Goal: Navigation & Orientation: Find specific page/section

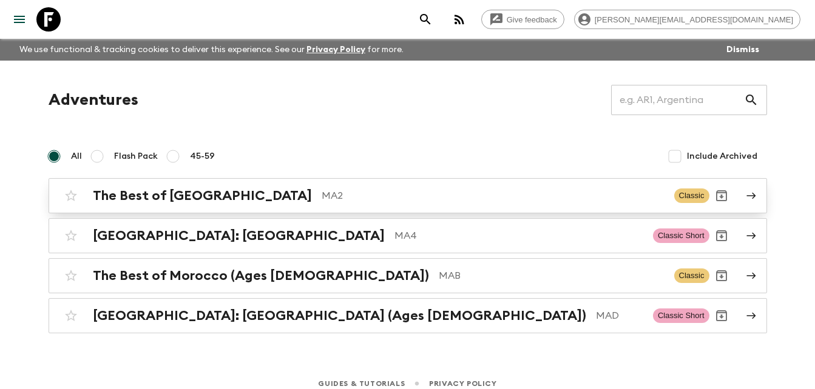
click at [207, 198] on h2 "The Best of [GEOGRAPHIC_DATA]" at bounding box center [202, 196] width 219 height 16
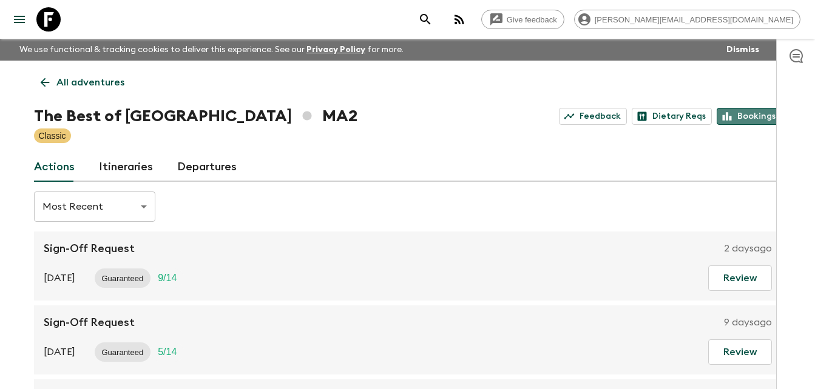
click at [756, 114] on link "Bookings" at bounding box center [748, 116] width 65 height 17
click at [47, 84] on icon at bounding box center [44, 82] width 13 height 13
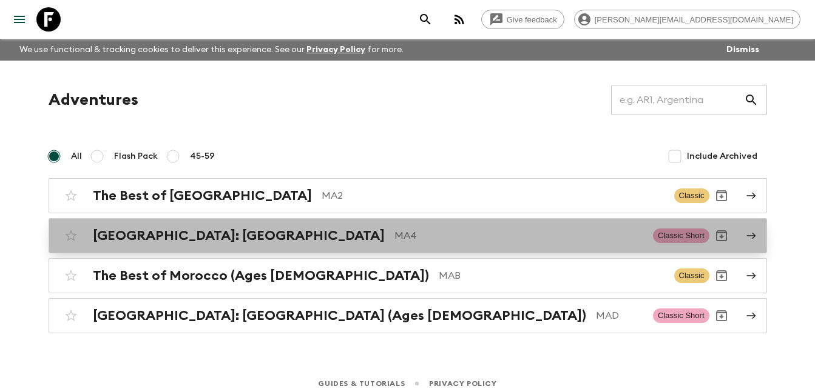
click at [226, 232] on div "[GEOGRAPHIC_DATA]: [GEOGRAPHIC_DATA] MA4" at bounding box center [368, 236] width 550 height 16
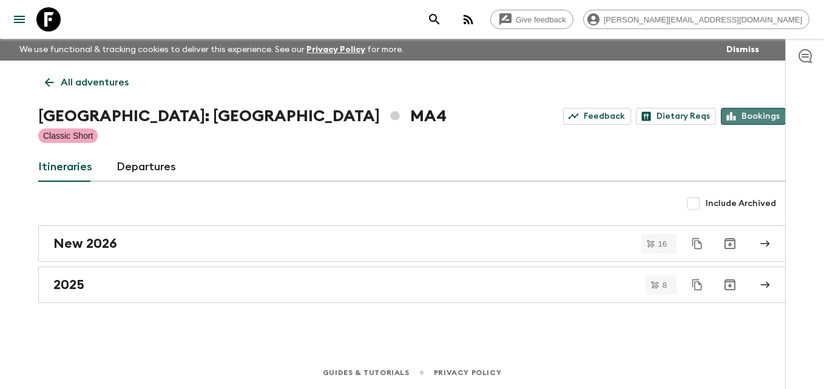
click at [762, 118] on link "Bookings" at bounding box center [753, 116] width 65 height 17
click at [45, 79] on icon at bounding box center [48, 82] width 13 height 13
